Goal: Find specific page/section: Find specific page/section

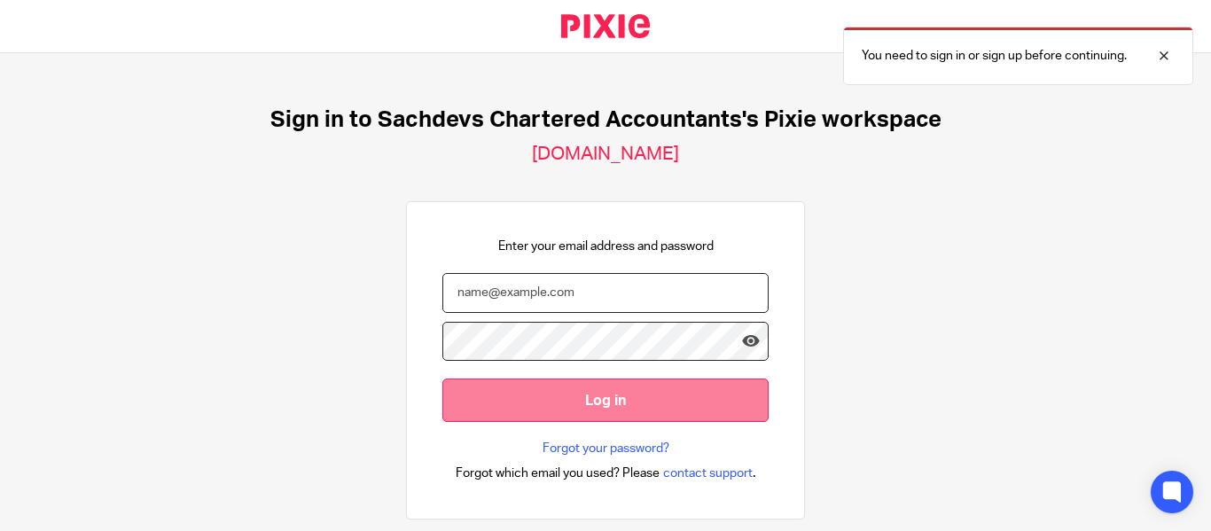
type input "[EMAIL_ADDRESS][DOMAIN_NAME]"
click at [625, 415] on input "Log in" at bounding box center [605, 400] width 326 height 43
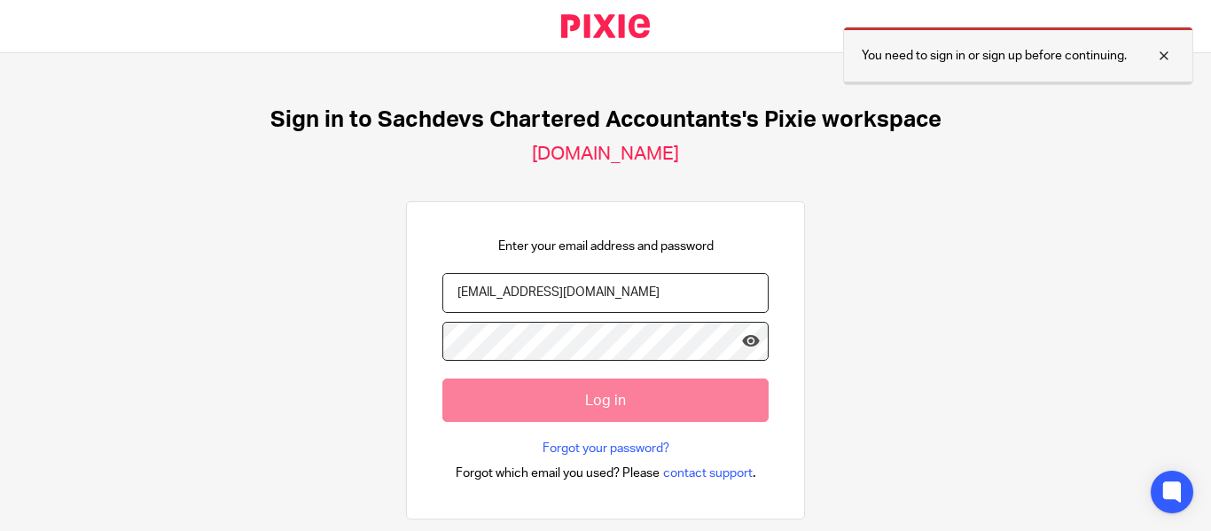
click at [1157, 53] on div at bounding box center [1151, 55] width 48 height 21
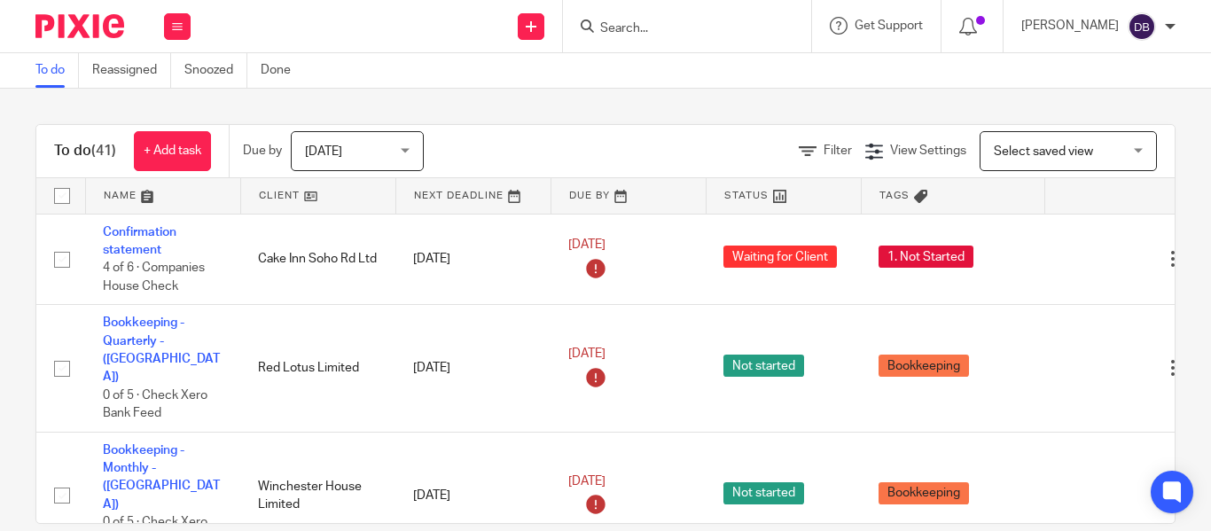
click at [638, 29] on input "Search" at bounding box center [679, 29] width 160 height 16
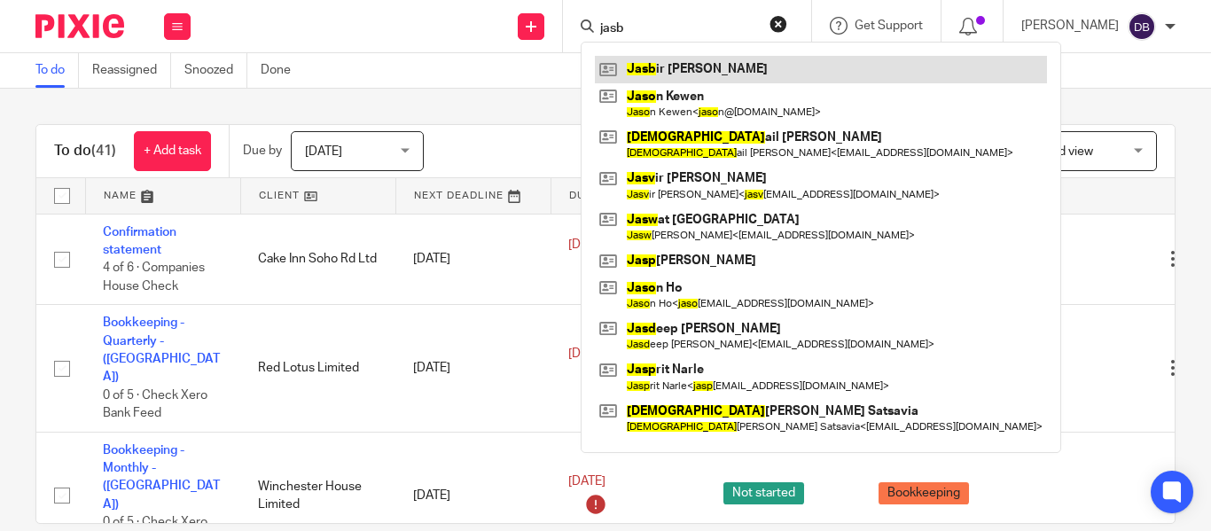
type input "jasb"
click at [690, 69] on link at bounding box center [821, 69] width 452 height 27
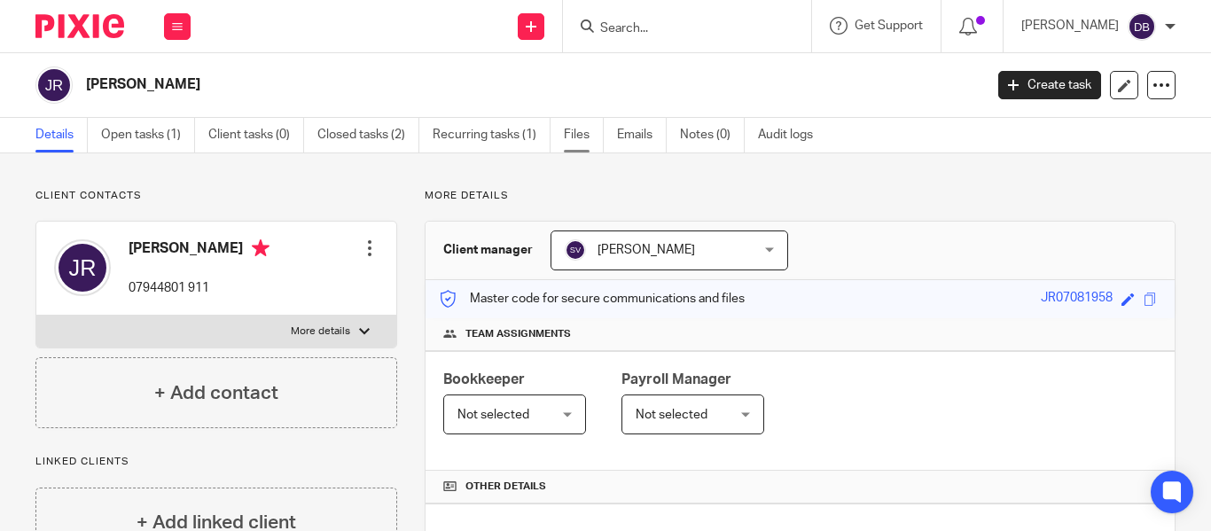
click at [588, 131] on link "Files" at bounding box center [584, 135] width 40 height 35
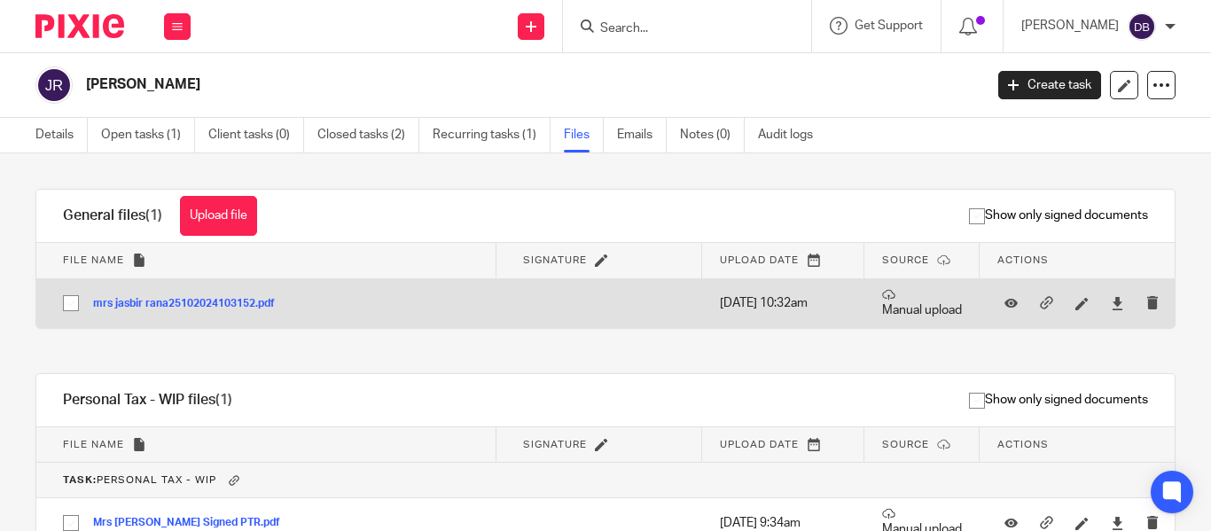
click at [224, 306] on button "mrs jasbir rana25102024103152.pdf" at bounding box center [190, 304] width 195 height 12
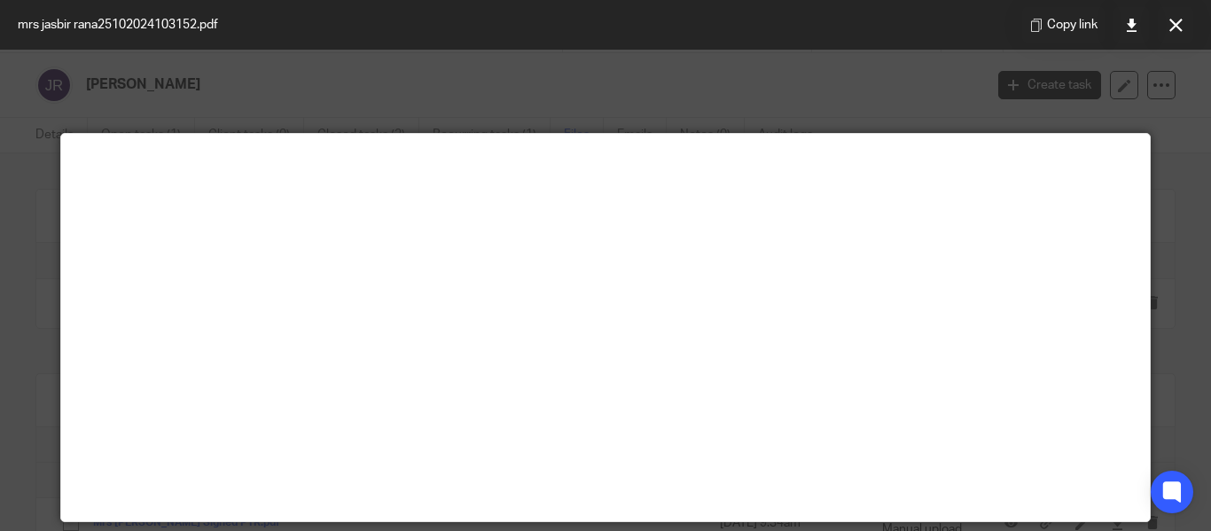
scroll to position [124, 0]
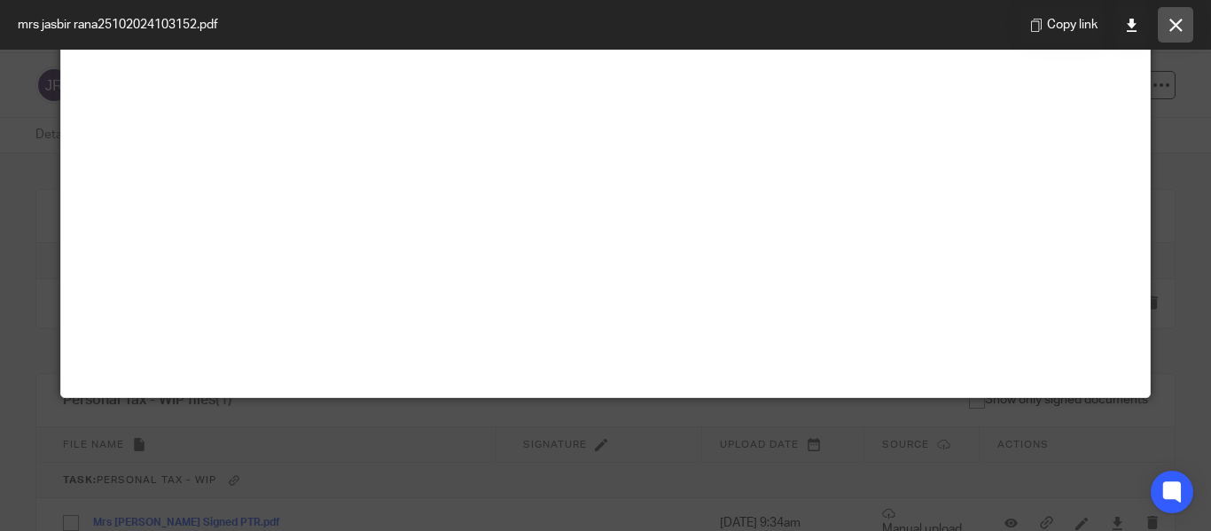
click at [1174, 30] on icon at bounding box center [1176, 25] width 13 height 13
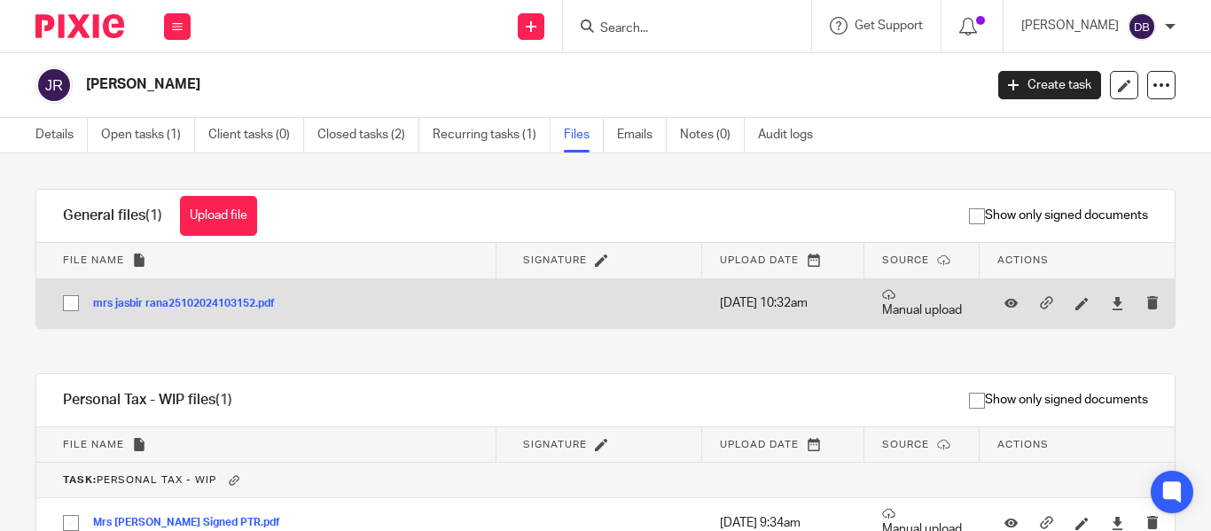
scroll to position [98, 0]
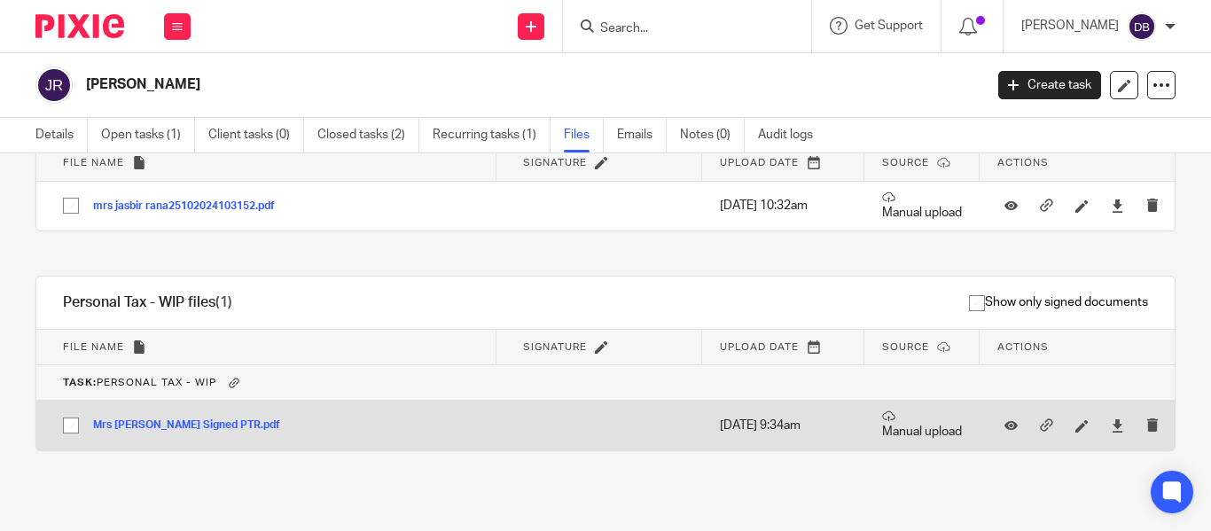
click at [131, 423] on button "Mrs j Rana Signed PTR.pdf" at bounding box center [193, 425] width 200 height 12
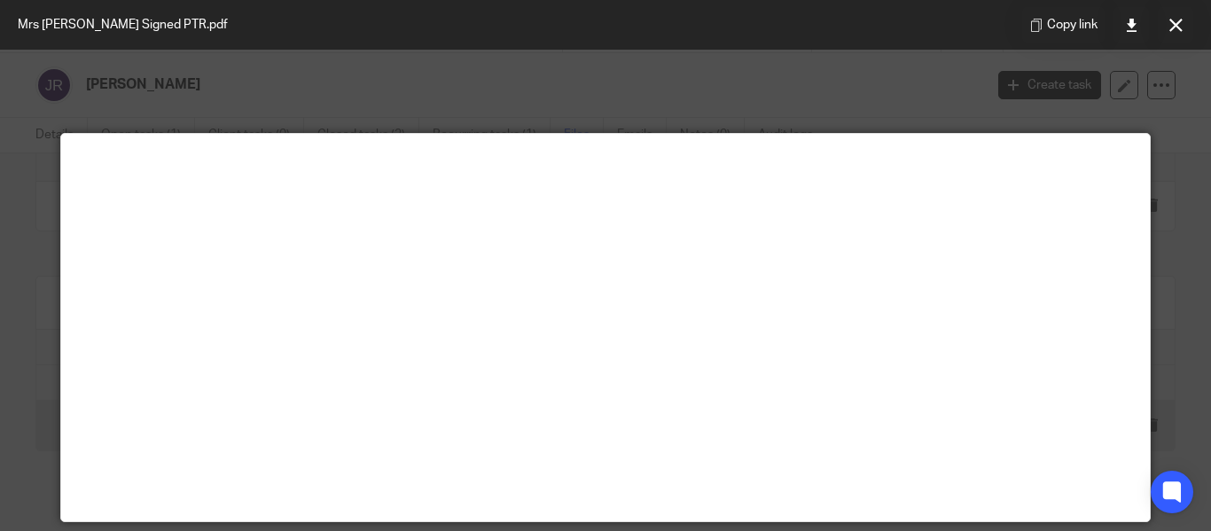
scroll to position [124, 0]
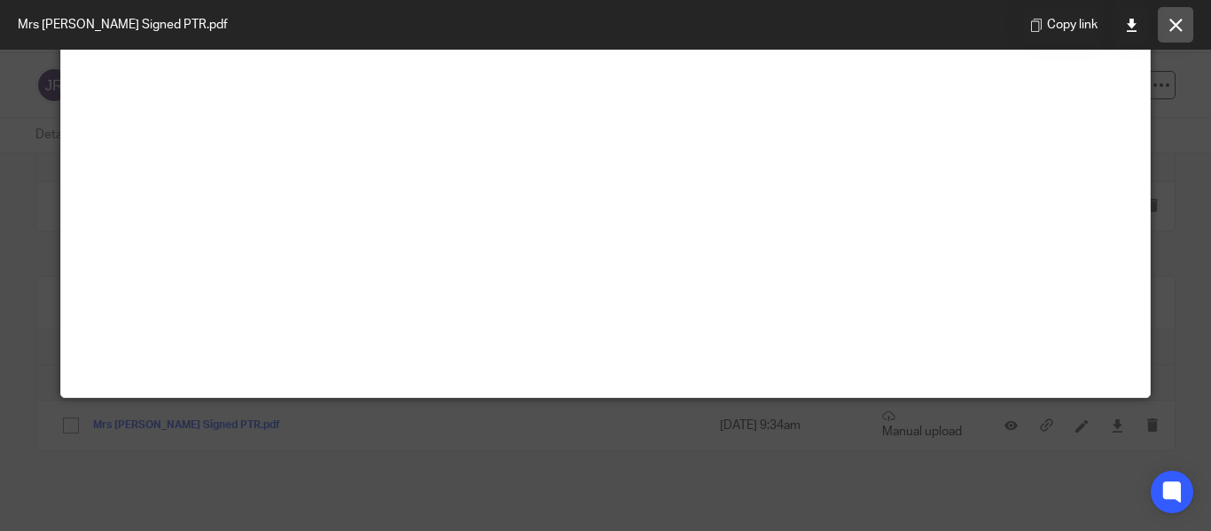
click at [1181, 24] on icon at bounding box center [1176, 25] width 13 height 13
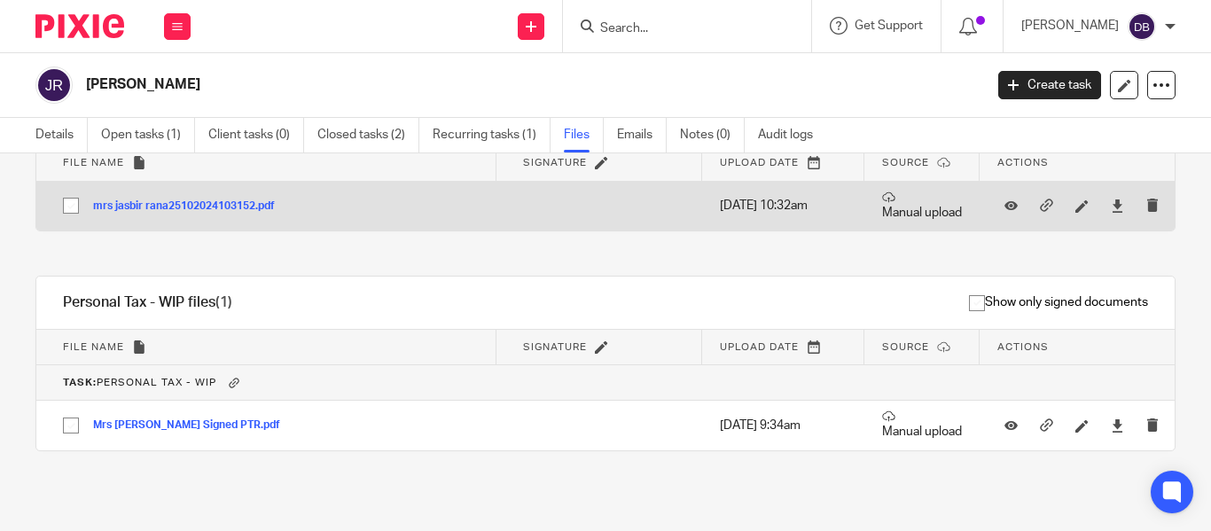
scroll to position [0, 0]
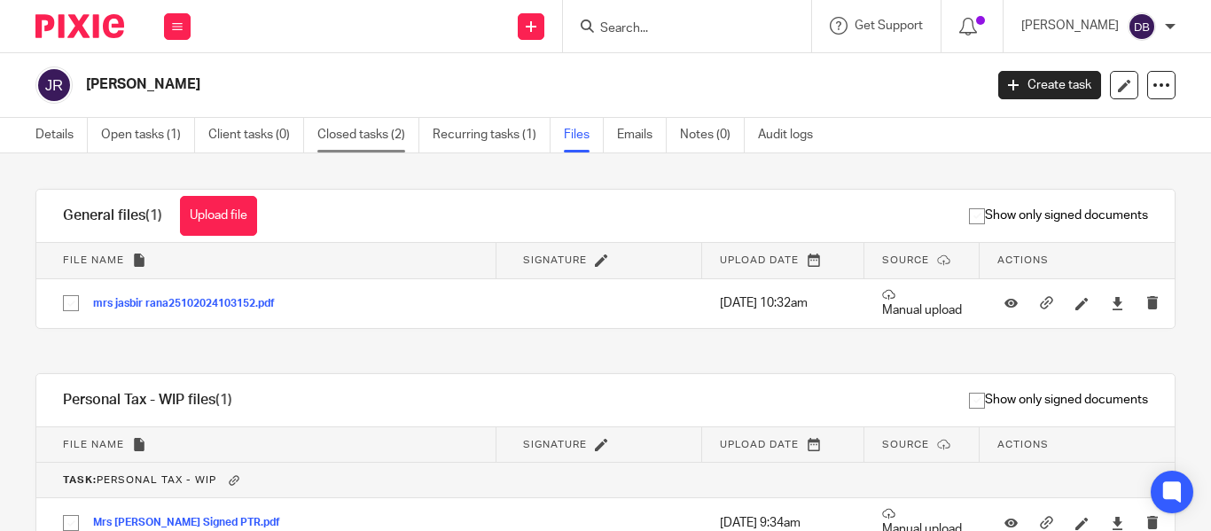
drag, startPoint x: 363, startPoint y: 115, endPoint x: 358, endPoint y: 124, distance: 9.9
click at [358, 124] on main "Jasbir Rana Create task Update from Companies House Export data Merge Archive c…" at bounding box center [605, 265] width 1211 height 531
click at [358, 124] on link "Closed tasks (2)" at bounding box center [368, 135] width 102 height 35
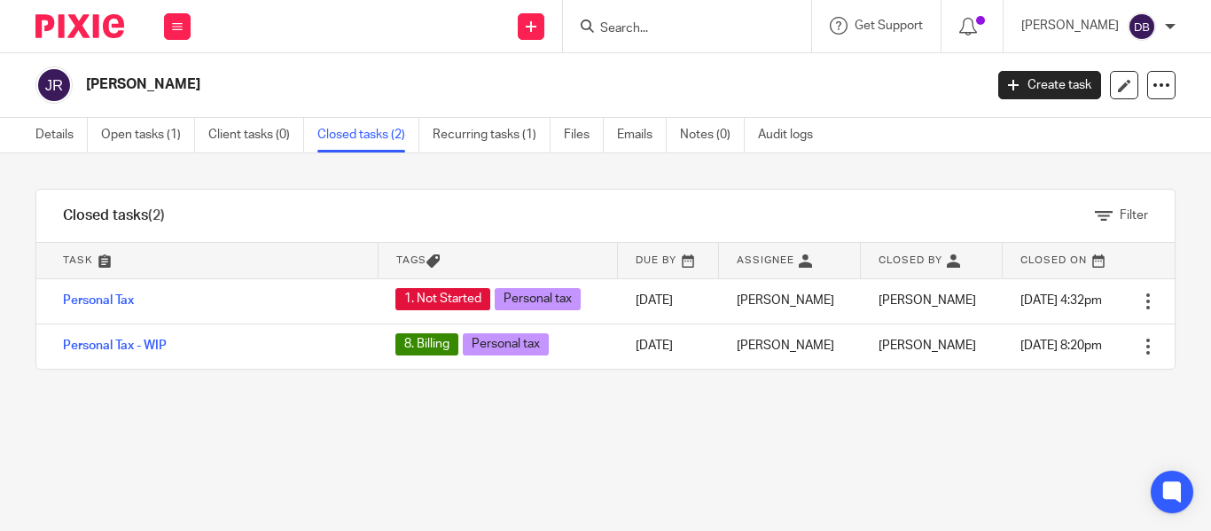
click at [100, 82] on h2 "[PERSON_NAME]" at bounding box center [440, 84] width 708 height 19
click at [67, 132] on link "Details" at bounding box center [61, 135] width 52 height 35
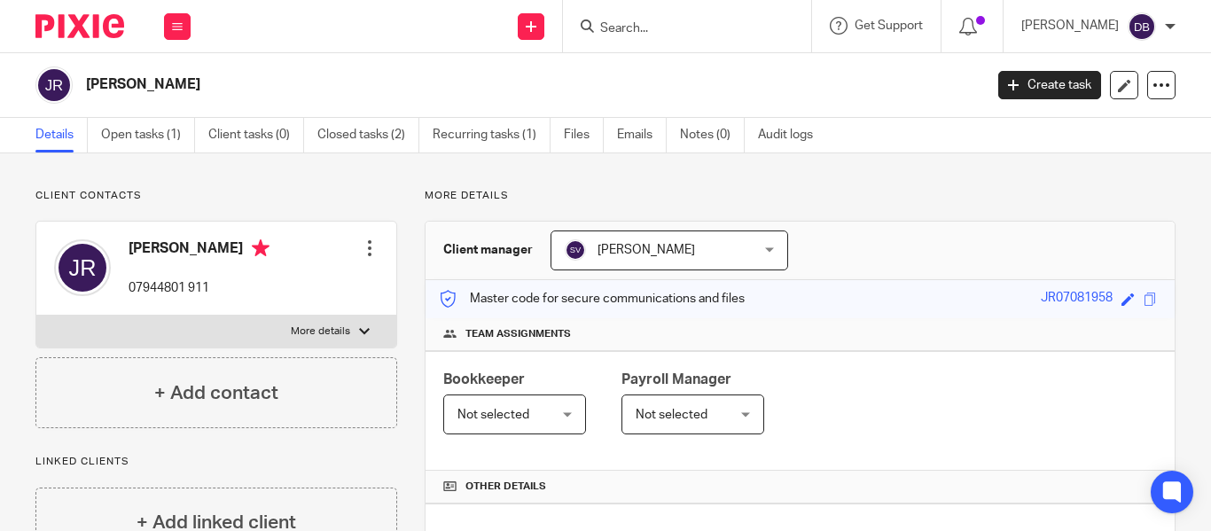
click at [313, 336] on p "More details" at bounding box center [320, 332] width 59 height 14
click at [36, 316] on input "More details" at bounding box center [35, 315] width 1 height 1
checkbox input "true"
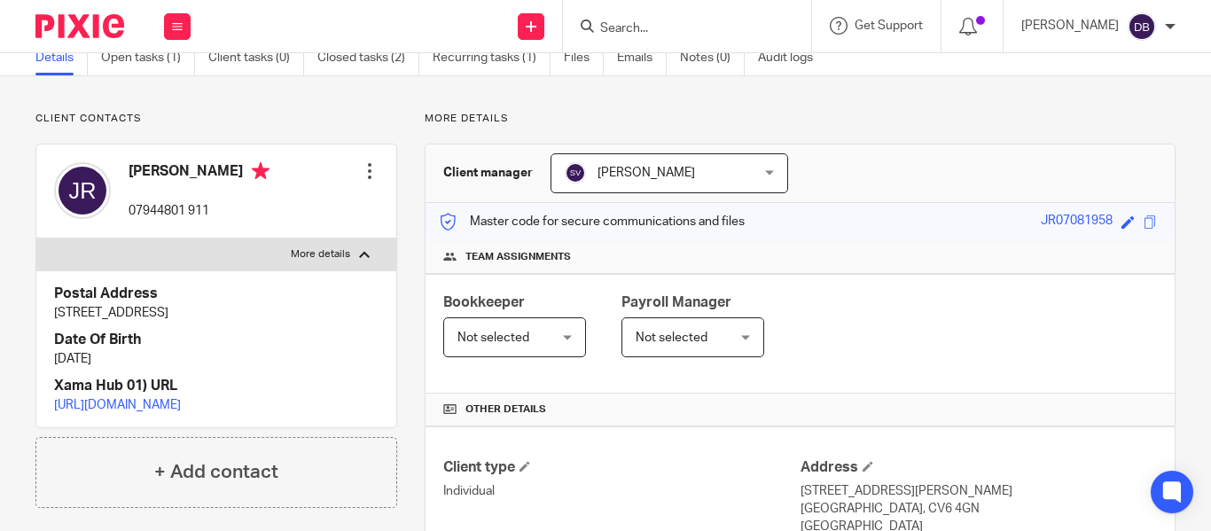
scroll to position [78, 0]
click at [619, 40] on div at bounding box center [687, 26] width 248 height 52
click at [650, 26] on input "Search" at bounding box center [679, 29] width 160 height 16
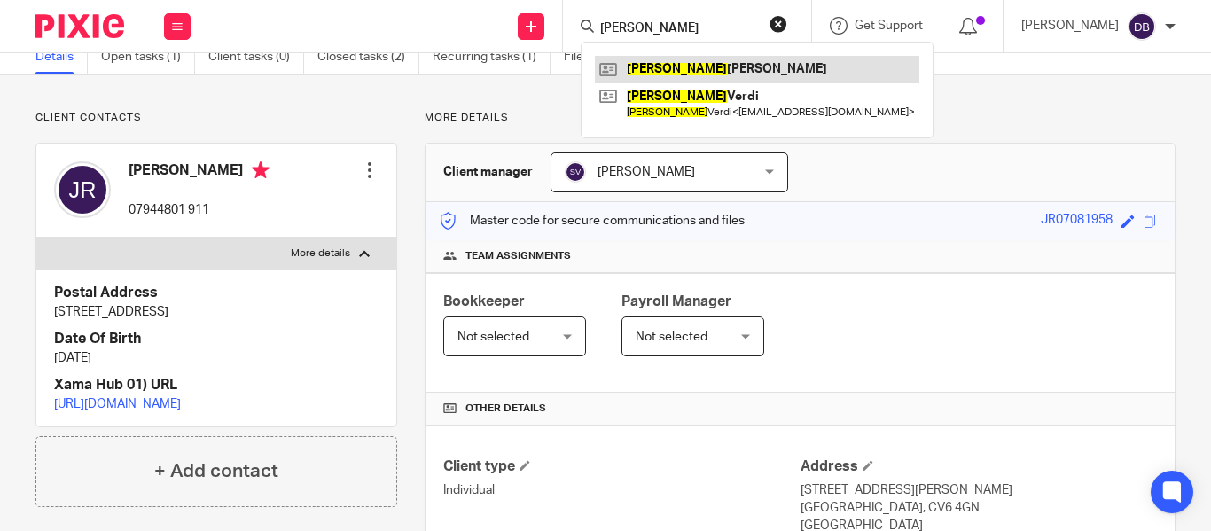
type input "jasbir"
click at [693, 72] on link at bounding box center [757, 69] width 325 height 27
